Goal: Transaction & Acquisition: Purchase product/service

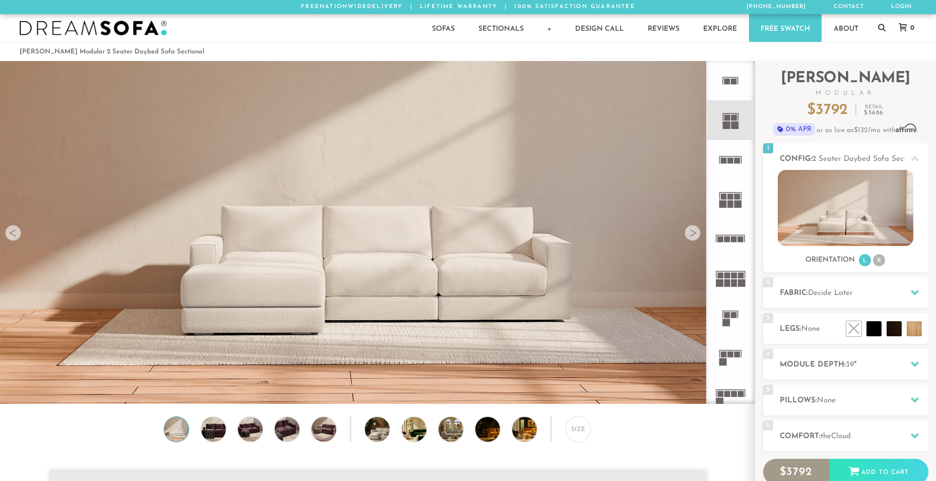
scroll to position [11726, 929]
click at [724, 93] on icon at bounding box center [730, 80] width 39 height 39
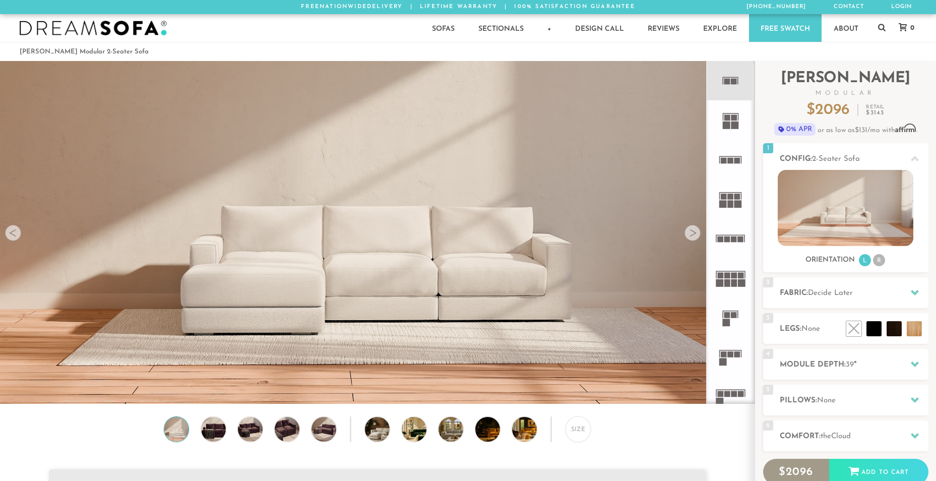
click at [724, 90] on icon at bounding box center [730, 80] width 39 height 39
click at [796, 185] on img at bounding box center [846, 208] width 136 height 76
click at [218, 431] on img at bounding box center [213, 429] width 29 height 25
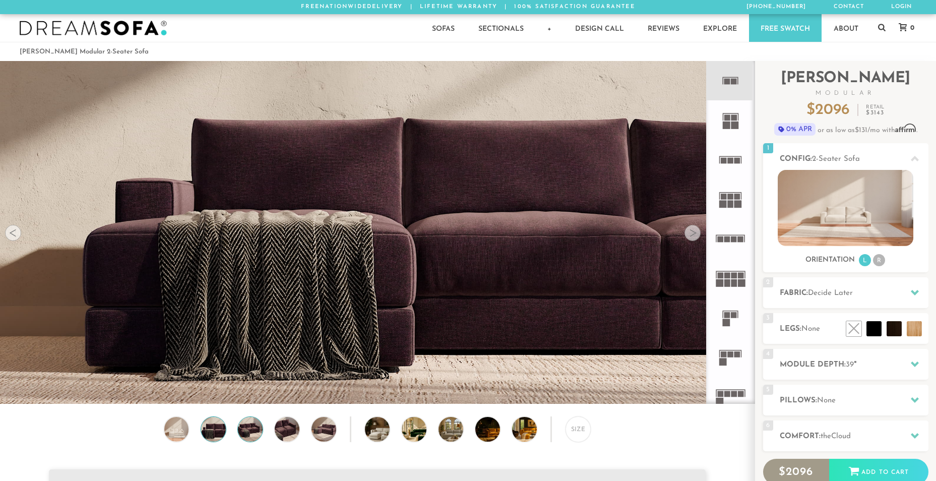
click at [244, 436] on img at bounding box center [249, 429] width 29 height 25
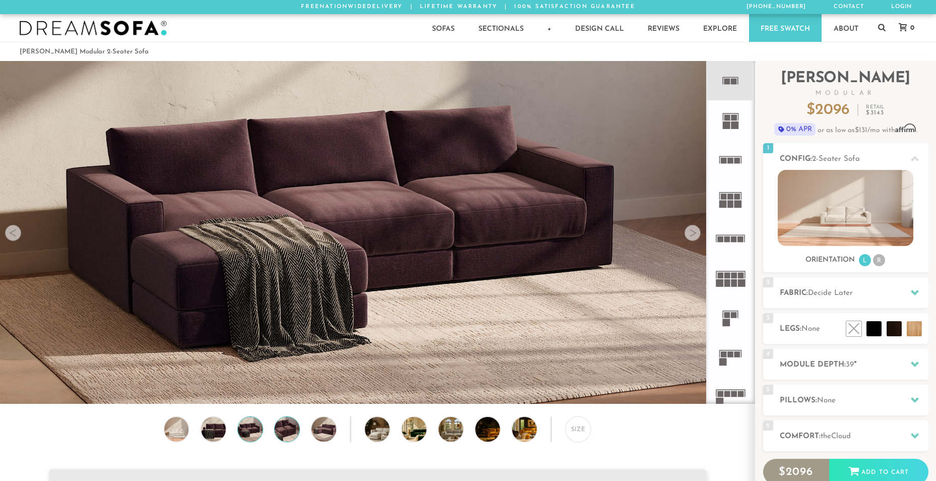
click at [285, 435] on img at bounding box center [286, 429] width 29 height 25
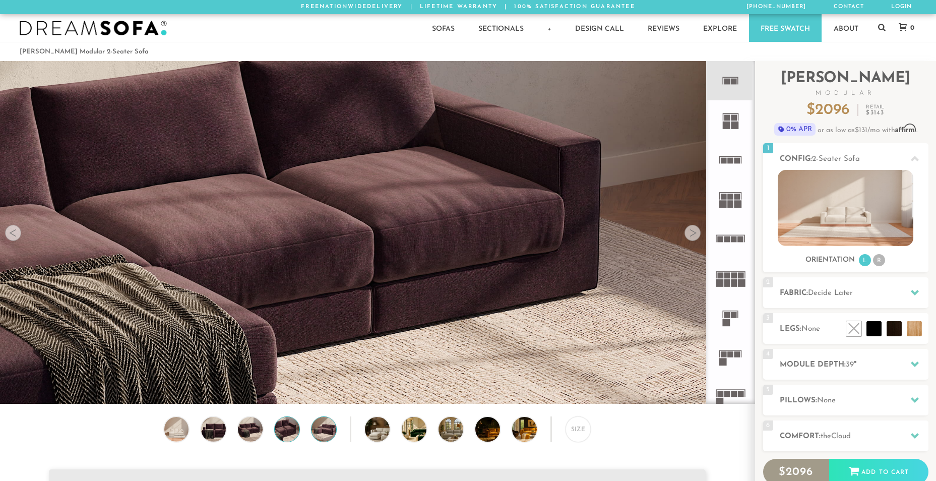
click at [329, 432] on img at bounding box center [323, 429] width 29 height 25
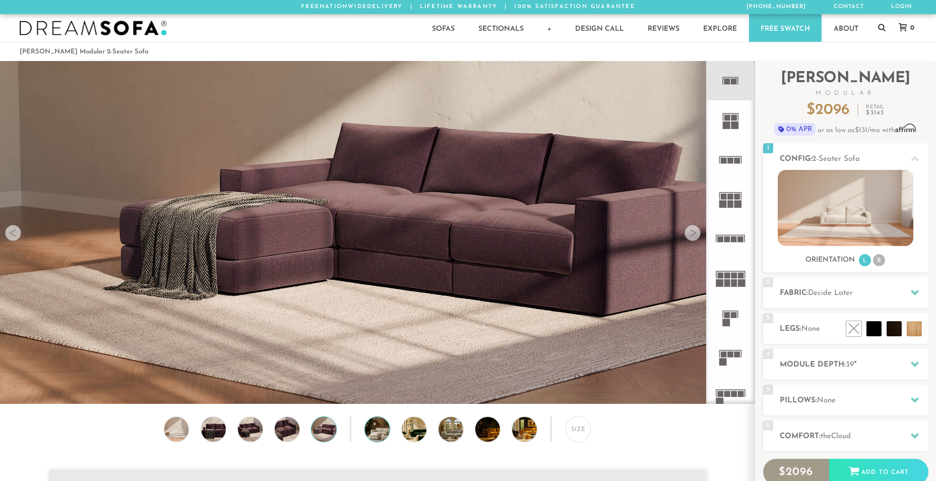
click at [376, 432] on img at bounding box center [386, 429] width 43 height 25
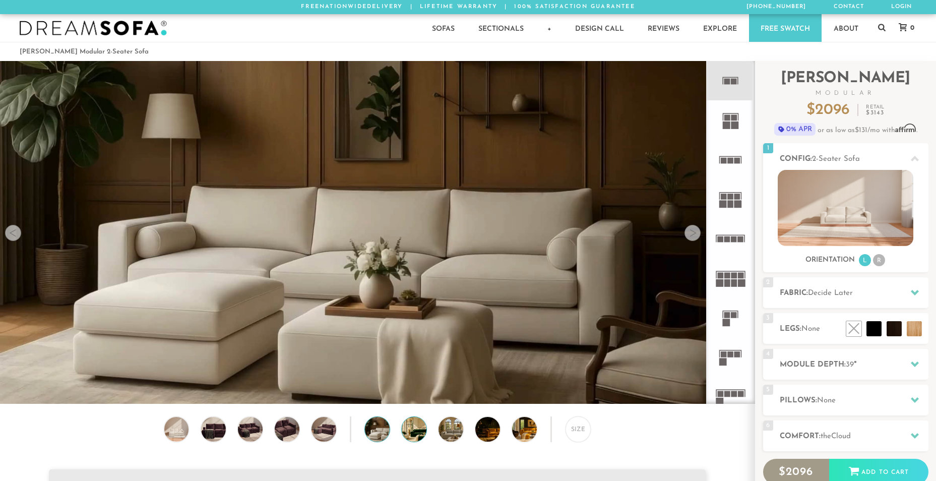
click at [415, 432] on img at bounding box center [423, 429] width 43 height 25
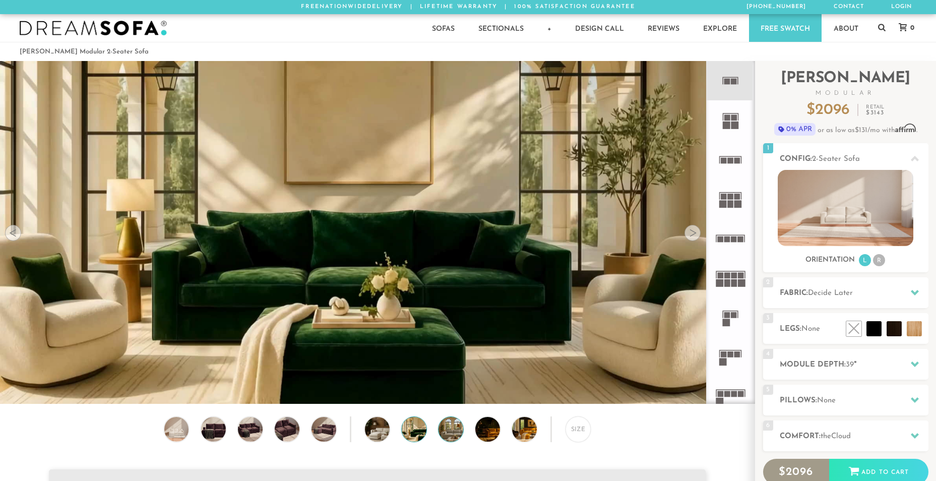
click at [450, 436] on img at bounding box center [460, 429] width 43 height 25
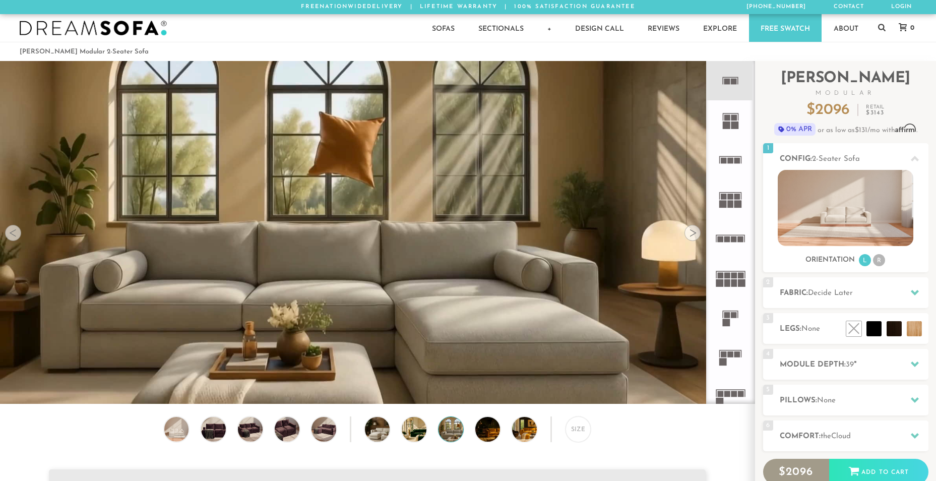
click at [473, 435] on div "Size" at bounding box center [377, 431] width 755 height 31
click at [517, 431] on img at bounding box center [533, 429] width 43 height 25
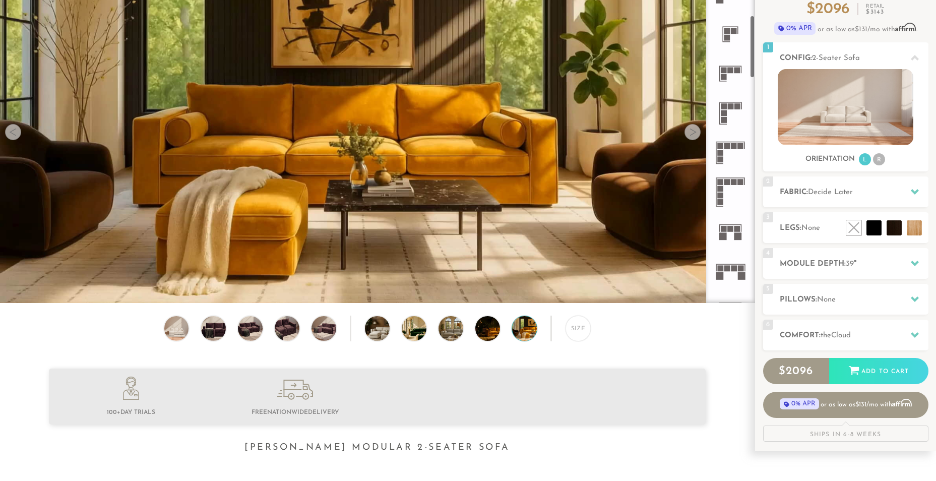
scroll to position [302, 0]
click at [915, 188] on icon at bounding box center [915, 192] width 8 height 8
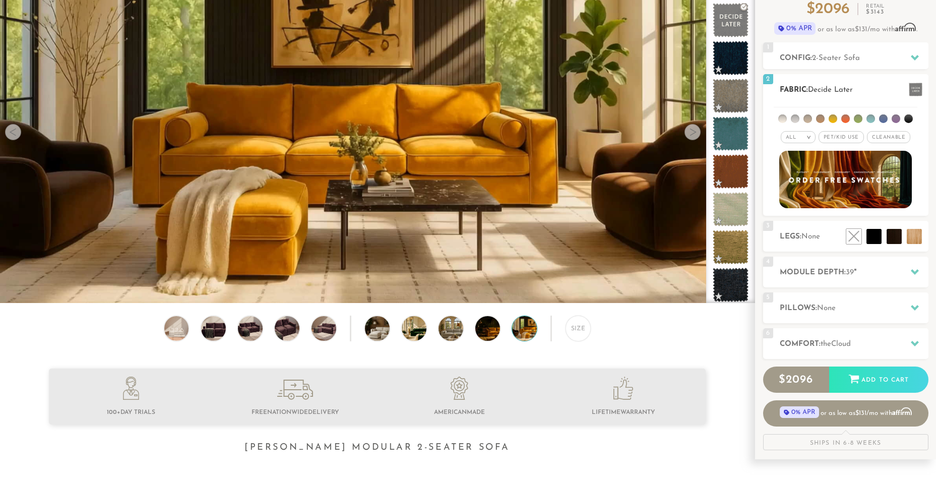
click at [883, 120] on li at bounding box center [883, 118] width 9 height 9
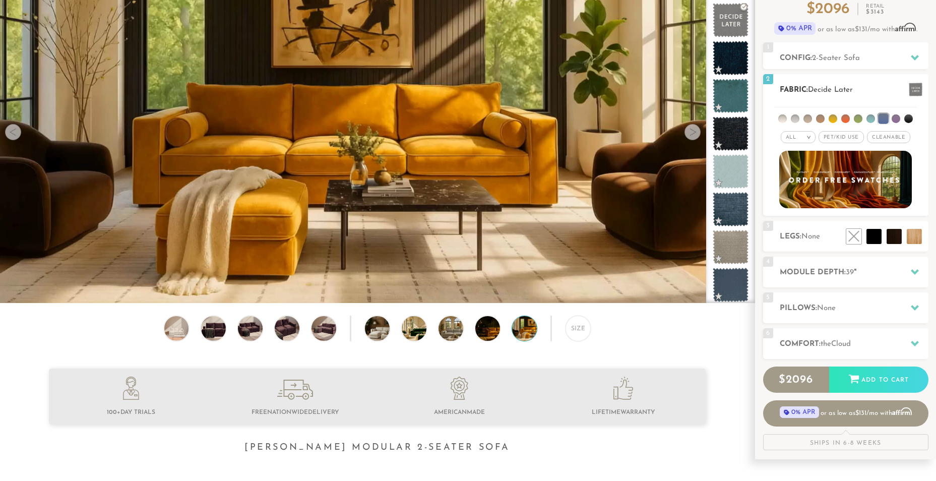
click at [833, 141] on span "Pet/Kid Use x" at bounding box center [841, 137] width 45 height 12
click at [878, 137] on span "Cleanable x" at bounding box center [892, 137] width 43 height 12
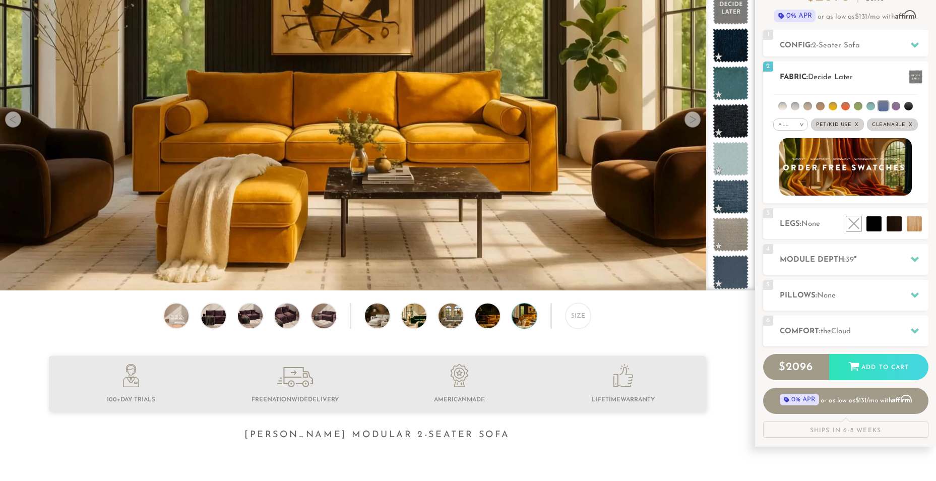
scroll to position [101, 0]
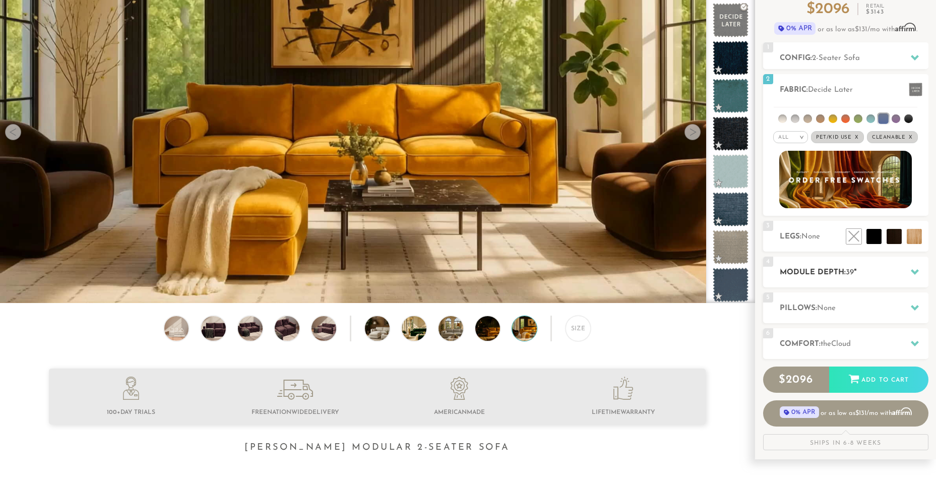
click at [842, 270] on h2 "Module Depth: 39 "" at bounding box center [854, 273] width 149 height 12
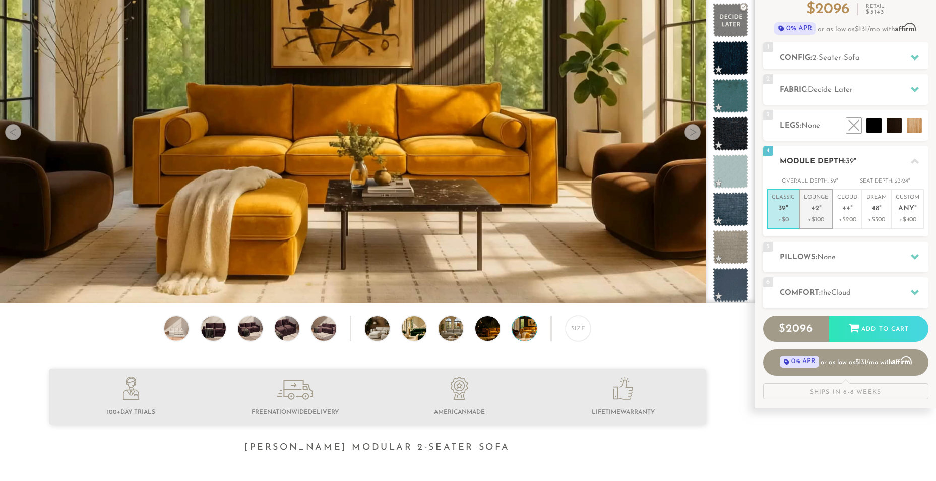
click at [817, 225] on li "Lounge 42 " +$100" at bounding box center [816, 209] width 33 height 40
click at [819, 253] on h2 "Pillows: None" at bounding box center [854, 258] width 149 height 12
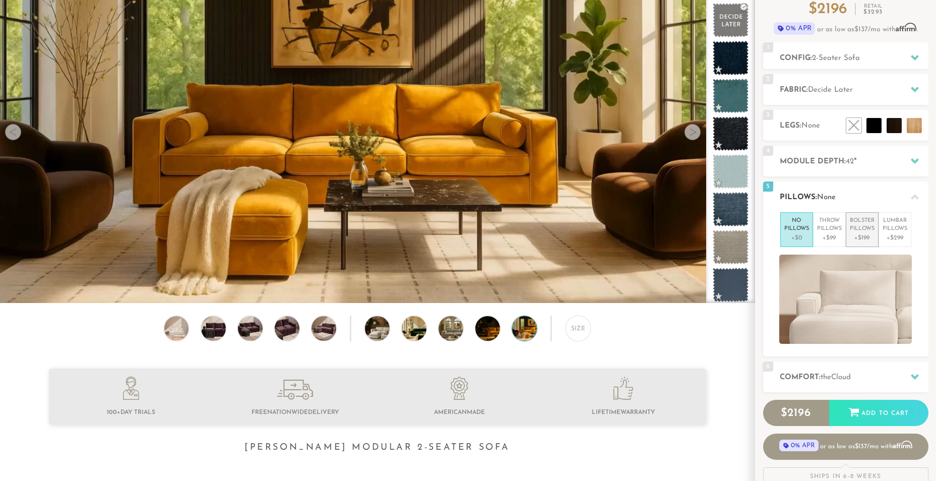
click at [862, 240] on p "+$199" at bounding box center [862, 237] width 25 height 9
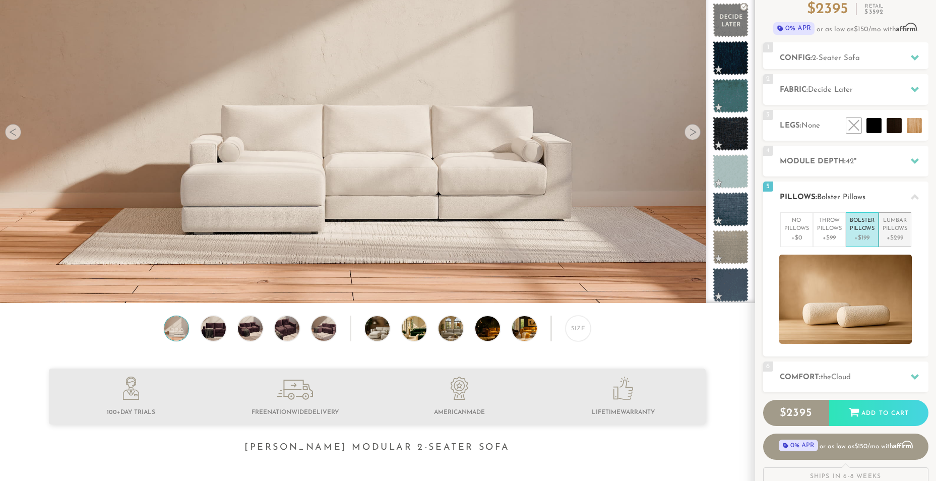
click at [888, 235] on p "+$299" at bounding box center [895, 237] width 25 height 9
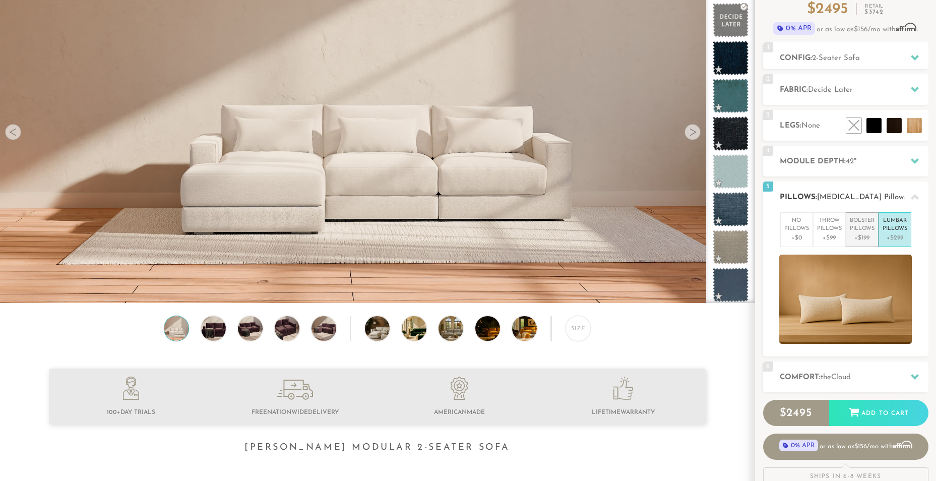
click at [867, 237] on p "+$199" at bounding box center [862, 237] width 25 height 9
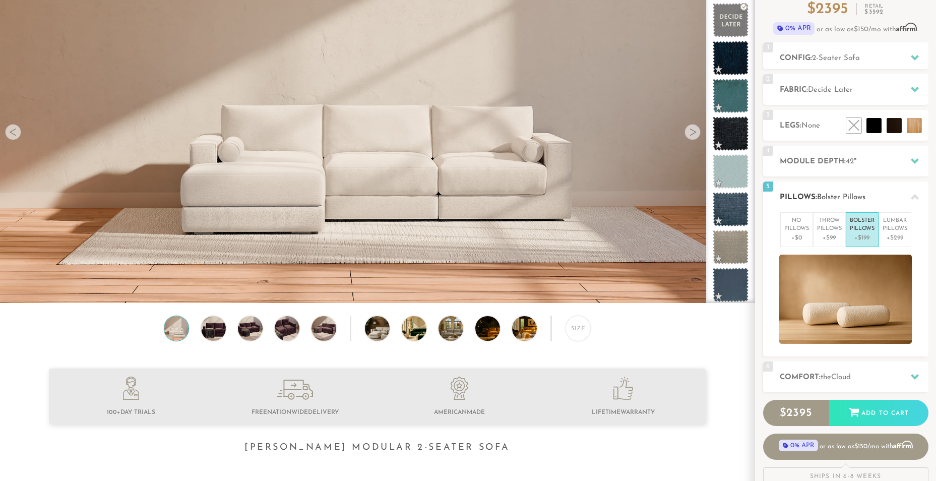
click at [864, 240] on p "+$199" at bounding box center [862, 237] width 25 height 9
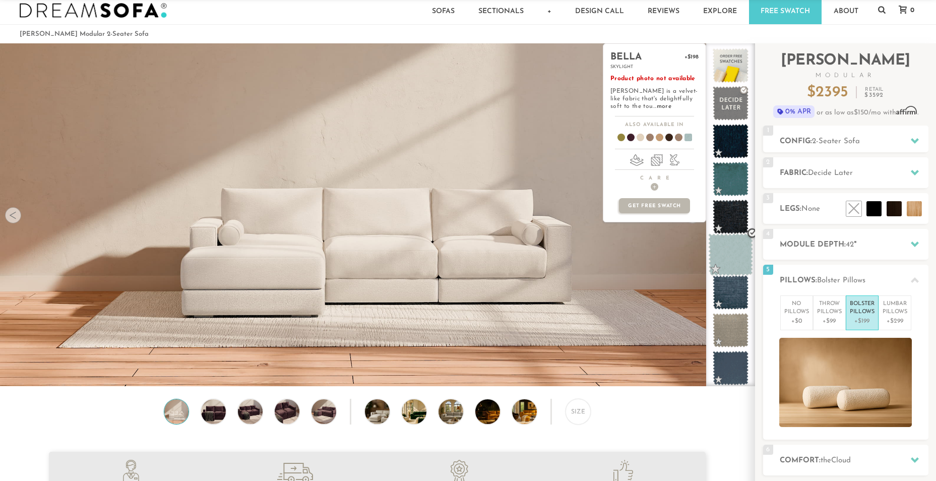
scroll to position [1, 0]
